Goal: Transaction & Acquisition: Book appointment/travel/reservation

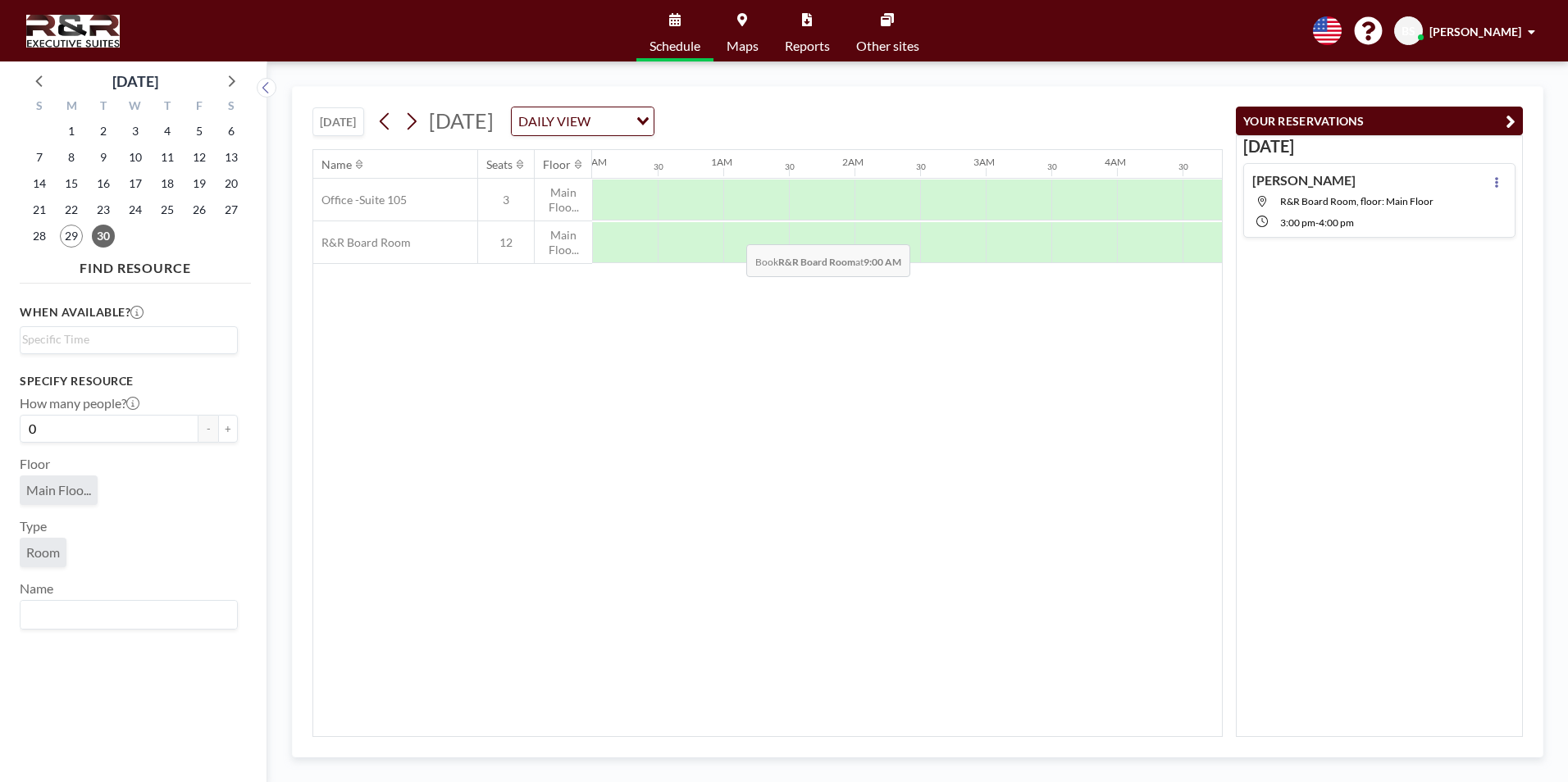
scroll to position [0, 1049]
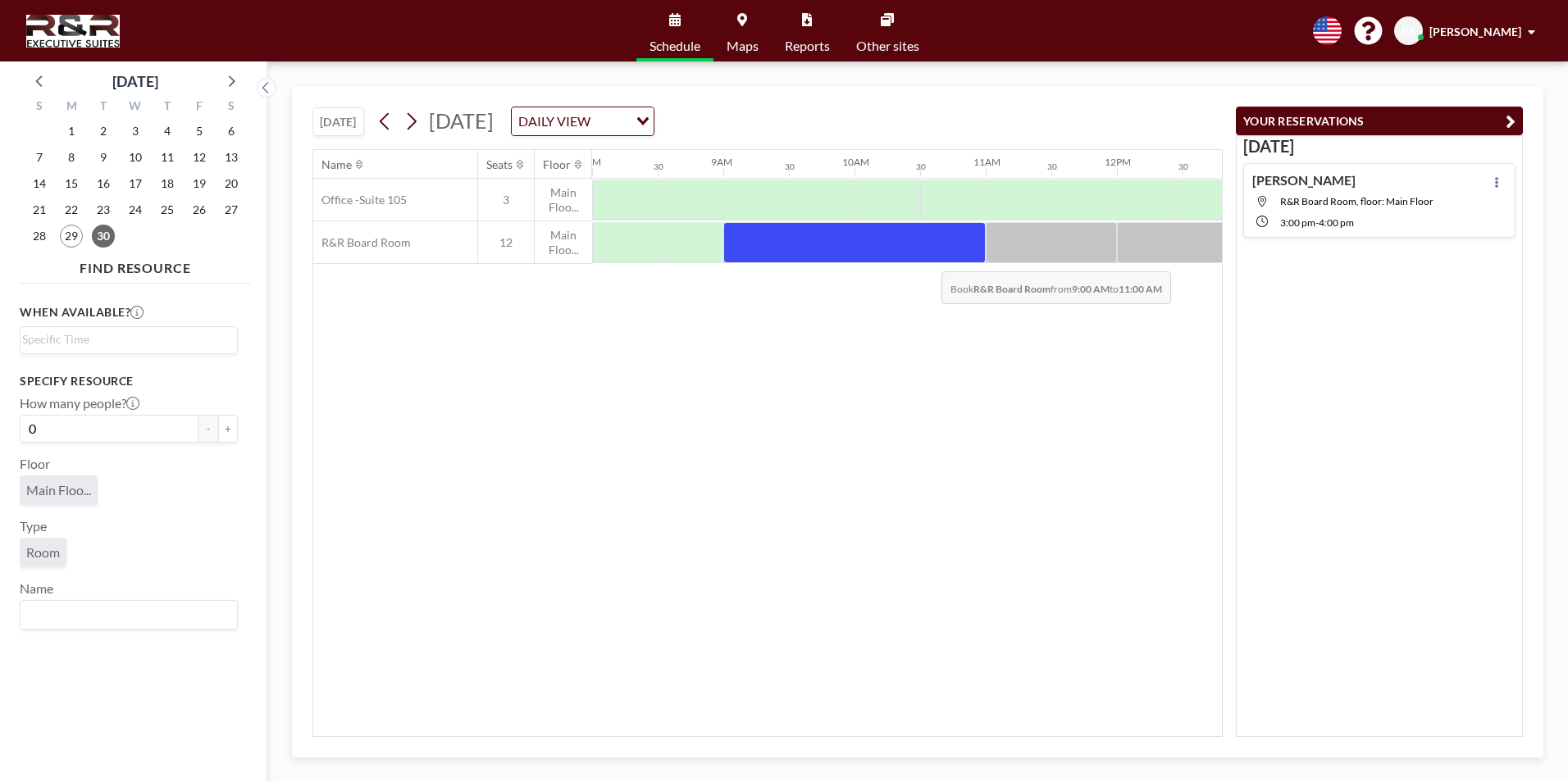
drag, startPoint x: 744, startPoint y: 241, endPoint x: 928, endPoint y: 259, distance: 184.9
click at [928, 259] on div at bounding box center [854, 242] width 263 height 41
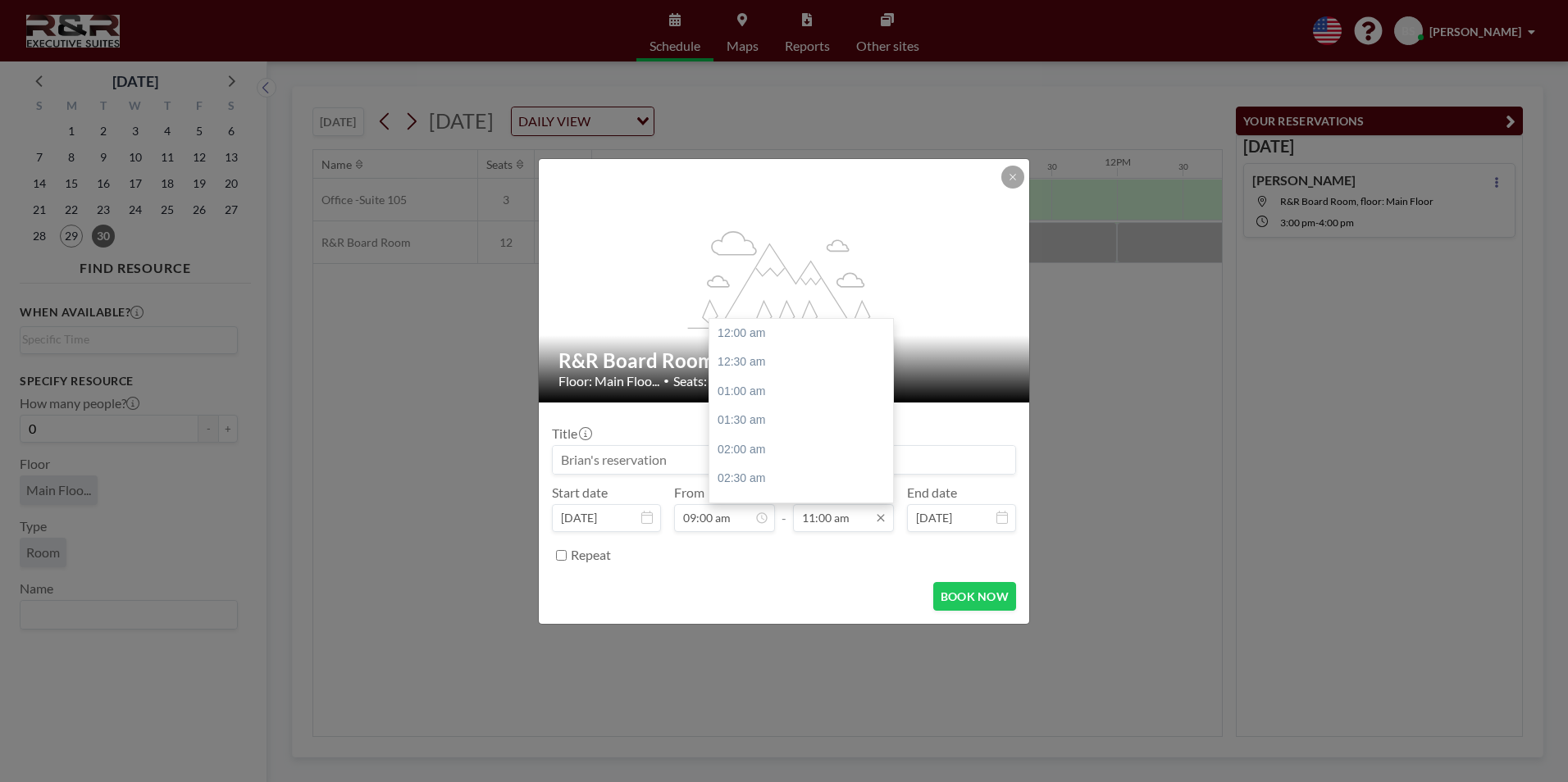
scroll to position [642, 0]
click at [842, 518] on input "11:00 am" at bounding box center [843, 517] width 101 height 28
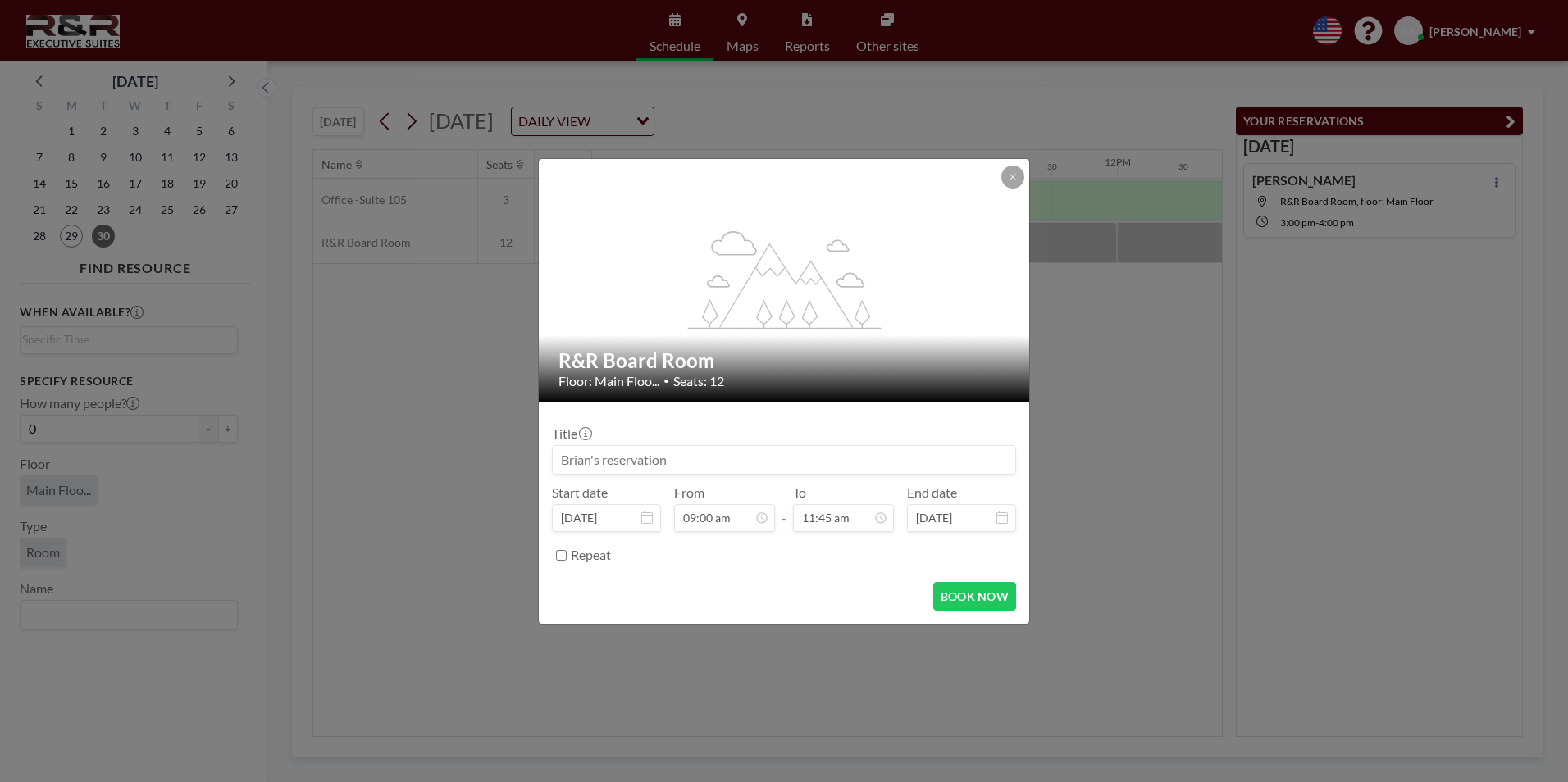
type input "11:45 am"
click at [870, 587] on div "BOOK NOW" at bounding box center [784, 597] width 464 height 29
click at [721, 468] on input at bounding box center [783, 460] width 462 height 28
type input "[PERSON_NAME]"
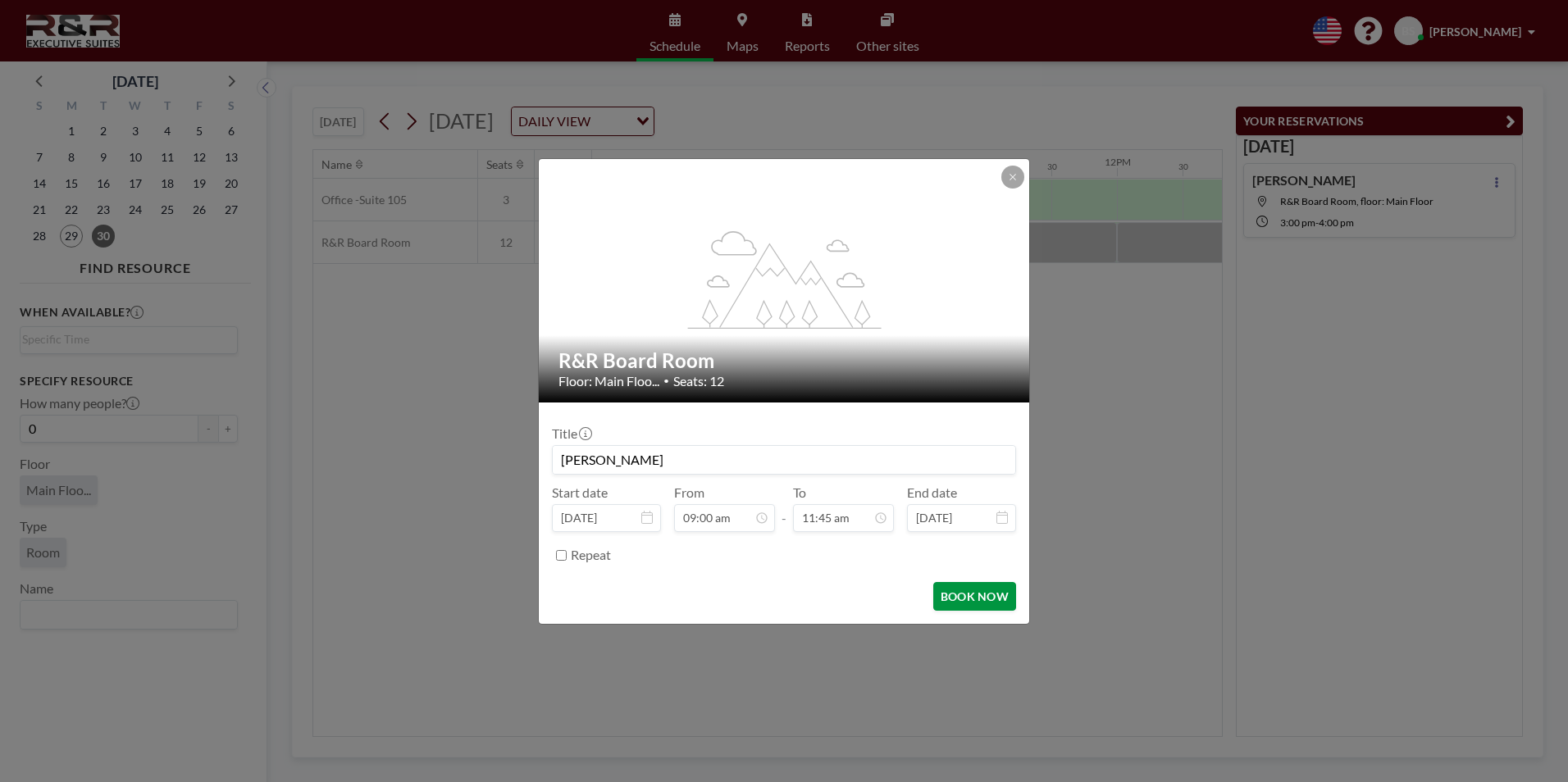
click at [968, 592] on button "BOOK NOW" at bounding box center [975, 597] width 83 height 29
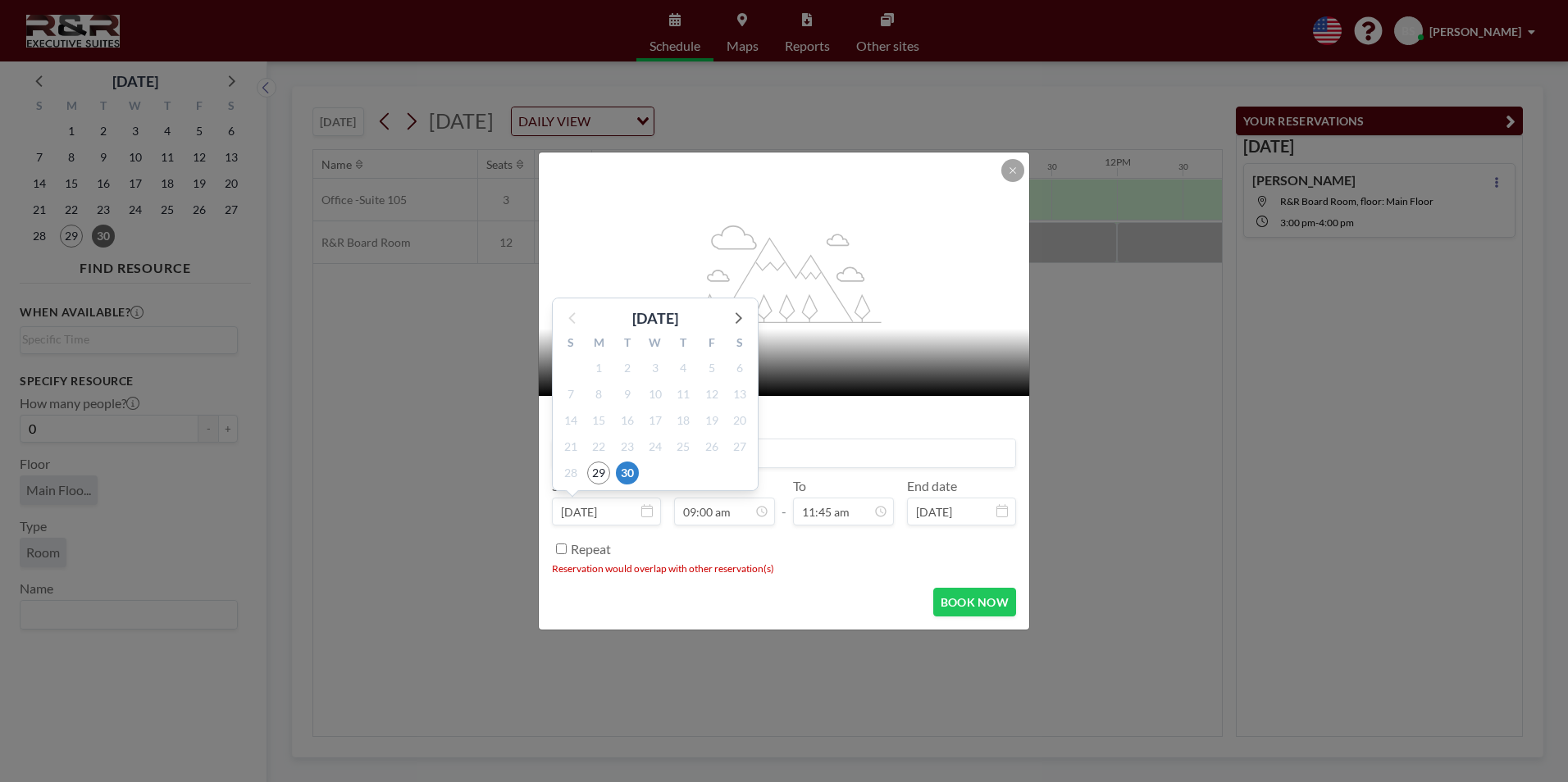
scroll to position [525, 0]
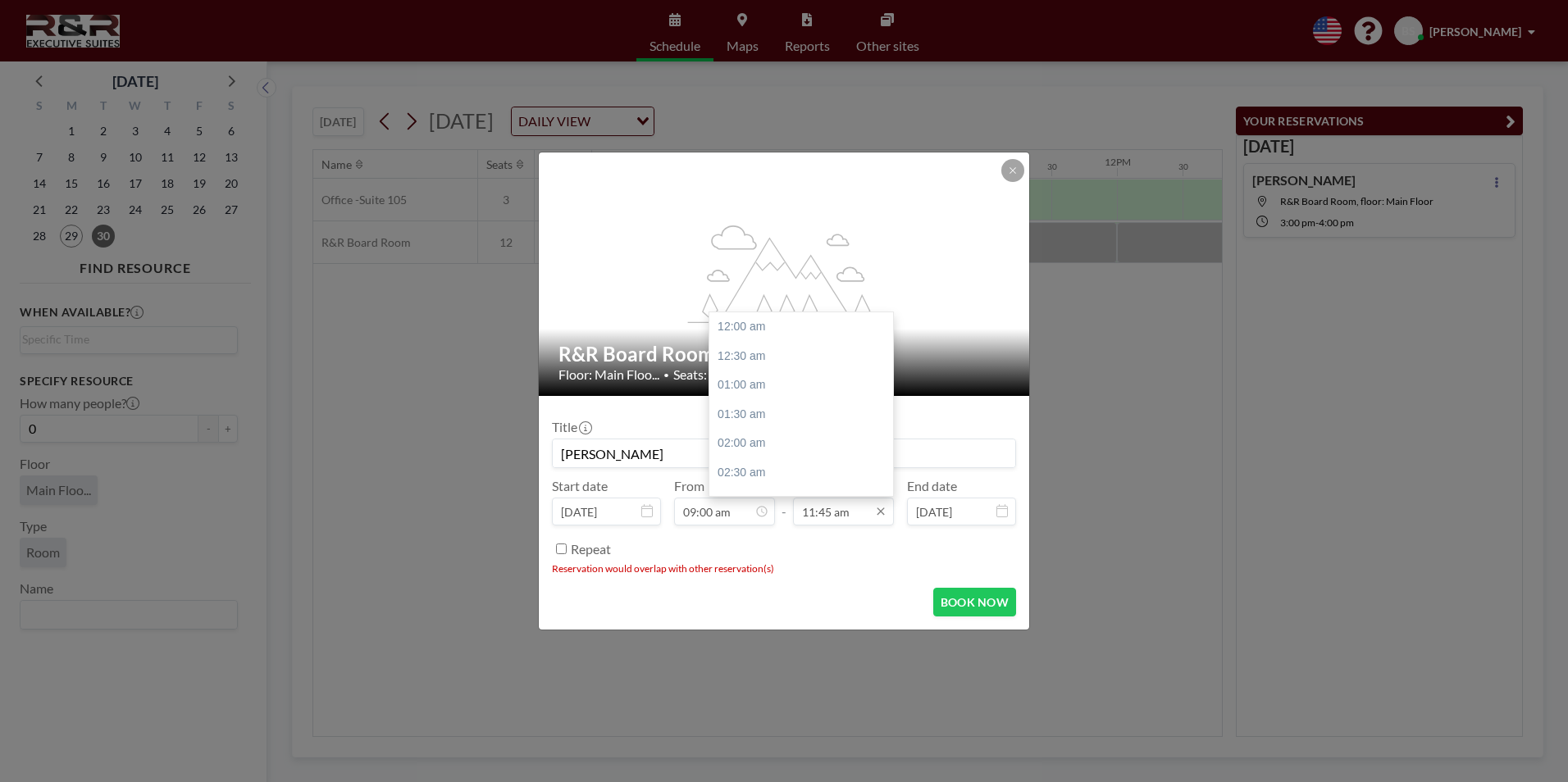
click at [811, 512] on input "11:45 am" at bounding box center [843, 511] width 101 height 28
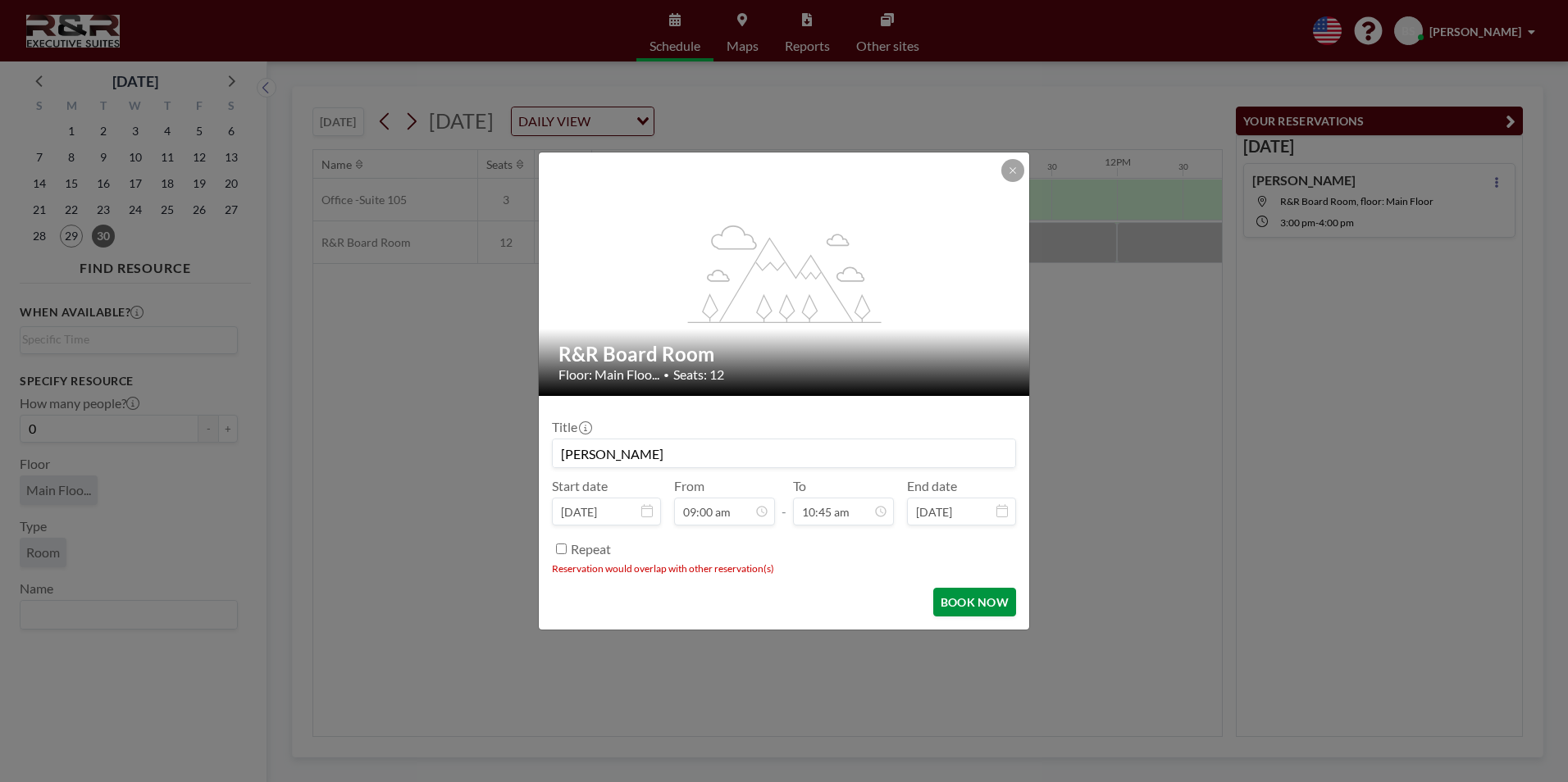
type input "10:45 am"
click at [966, 595] on button "BOOK NOW" at bounding box center [975, 602] width 83 height 29
